Goal: Task Accomplishment & Management: Manage account settings

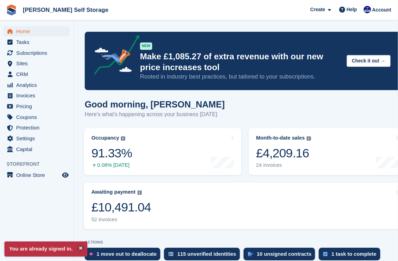
scroll to position [2, 0]
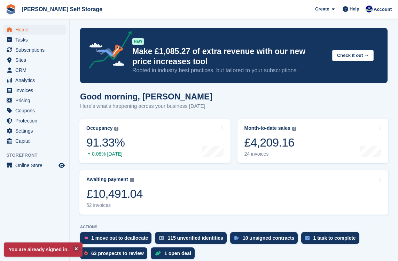
click at [20, 76] on span "Analytics" at bounding box center [36, 80] width 42 height 10
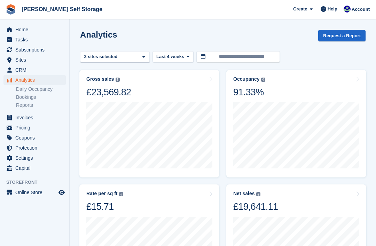
click at [26, 91] on link "Daily Occupancy" at bounding box center [41, 89] width 50 height 7
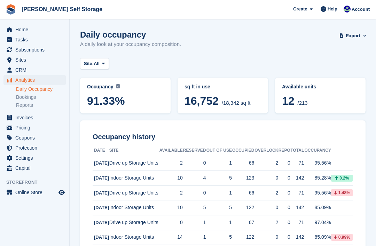
click at [10, 34] on link "Home" at bounding box center [34, 30] width 62 height 10
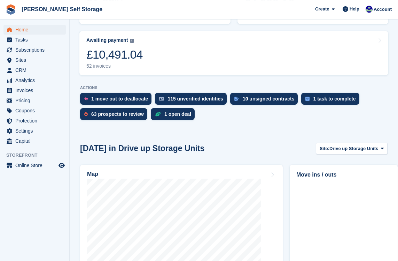
scroll to position [141, 0]
click at [99, 97] on div "1 move out to deallocate" at bounding box center [119, 99] width 57 height 6
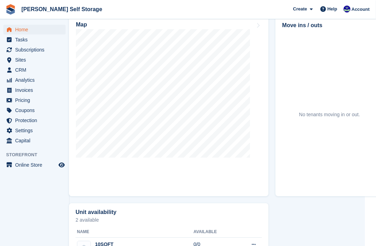
scroll to position [364, 11]
